Goal: Information Seeking & Learning: Learn about a topic

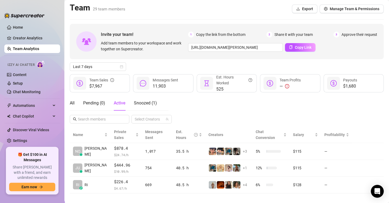
click at [79, 84] on icon "dollar-circle" at bounding box center [79, 83] width 6 height 6
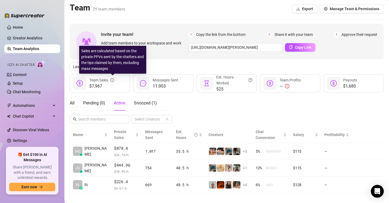
click at [113, 80] on icon "info-circle" at bounding box center [112, 80] width 4 height 4
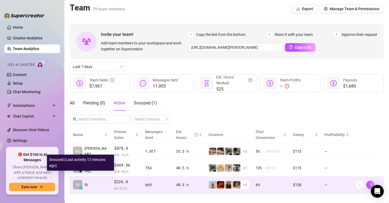
click at [77, 182] on span "RI" at bounding box center [77, 185] width 3 height 6
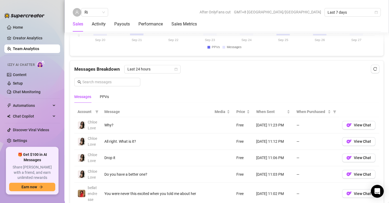
scroll to position [321, 0]
click at [180, 26] on Metrics "Sales Metrics" at bounding box center [183, 24] width 25 height 6
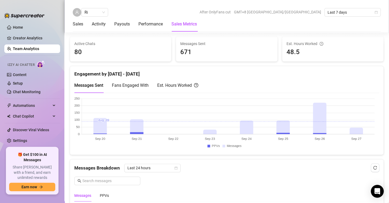
scroll to position [224, 0]
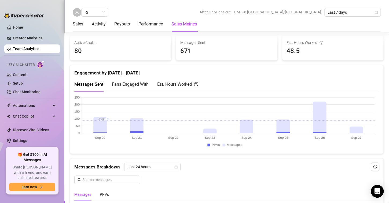
click at [131, 84] on span "Fans Engaged With" at bounding box center [130, 84] width 37 height 5
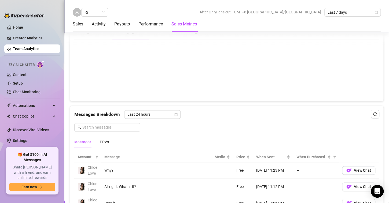
scroll to position [277, 0]
click at [176, 115] on span "Last 24 hours" at bounding box center [152, 114] width 50 height 8
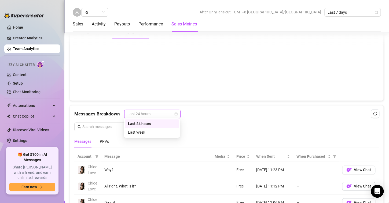
click at [149, 131] on div "Last Week" at bounding box center [152, 132] width 48 height 6
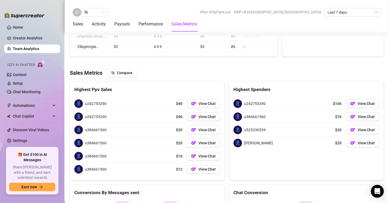
scroll to position [832, 0]
click at [26, 50] on link "Team Analytics" at bounding box center [26, 49] width 26 height 4
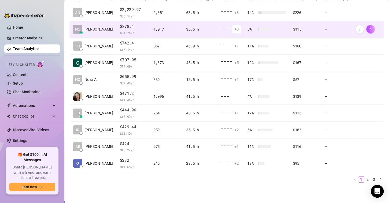
scroll to position [68, 0]
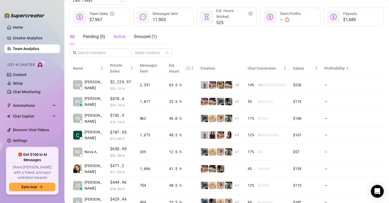
click at [117, 39] on div "Active" at bounding box center [120, 36] width 12 height 6
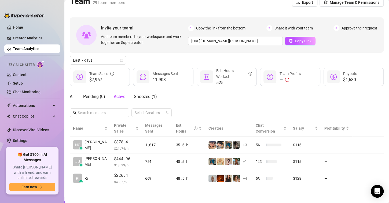
scroll to position [1, 0]
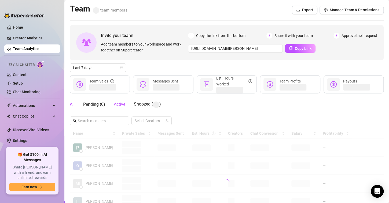
click at [116, 105] on span "Active" at bounding box center [120, 104] width 12 height 5
